Goal: Go to known website: Go to known website

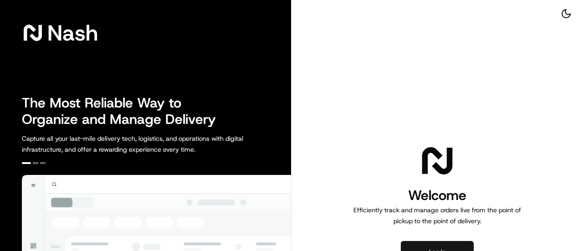
click at [433, 246] on button "Log in" at bounding box center [437, 252] width 73 height 22
